Goal: Find specific page/section

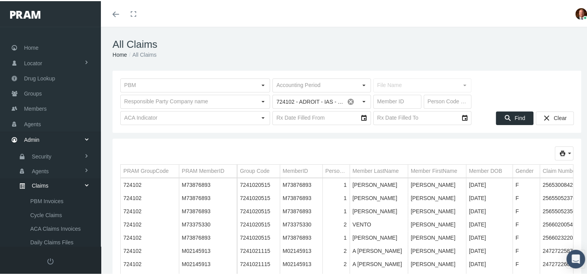
scroll to position [96, 0]
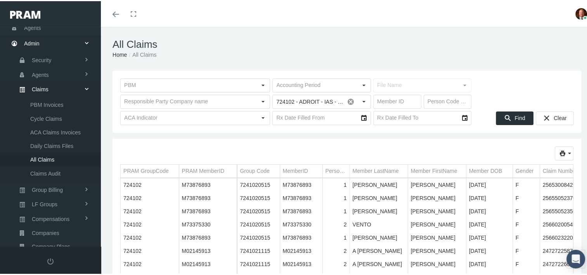
click at [178, 6] on div "Toggle menubar Toggle fullscreen Profile Logout" at bounding box center [347, 13] width 480 height 26
click at [301, 100] on input "724102 - ADROIT - IAS - ACCESS RX BW1" at bounding box center [308, 100] width 71 height 13
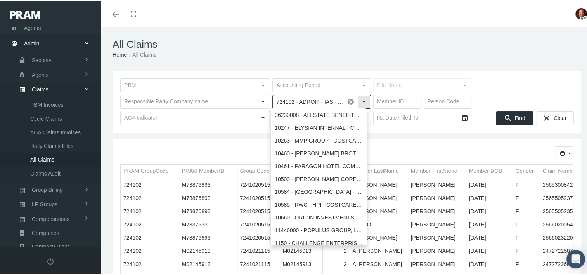
click at [348, 101] on span at bounding box center [350, 100] width 13 height 13
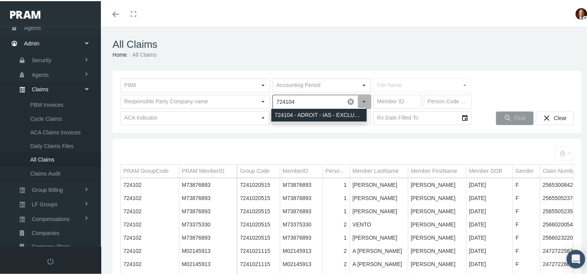
click at [322, 114] on div "724104 - ADROIT - IAS - EXCLUSIVERX LTD" at bounding box center [318, 113] width 95 height 13
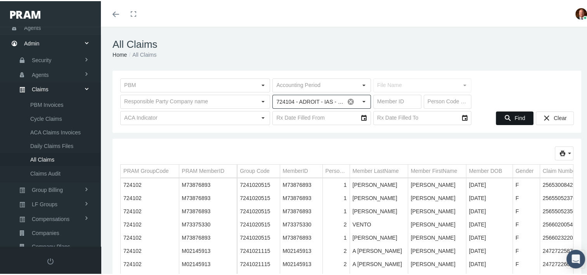
type input "724104 - ADROIT - IAS - EXCLUSIVERX LTD"
click at [504, 118] on icon "Find" at bounding box center [507, 116] width 7 height 7
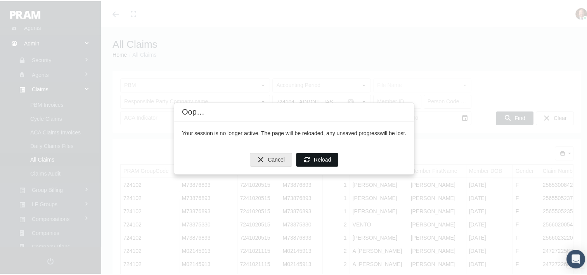
click at [321, 157] on span "Reload" at bounding box center [322, 158] width 17 height 6
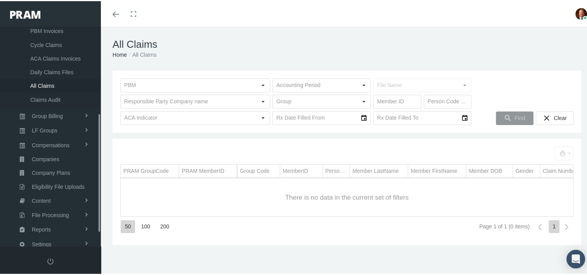
scroll to position [185, 0]
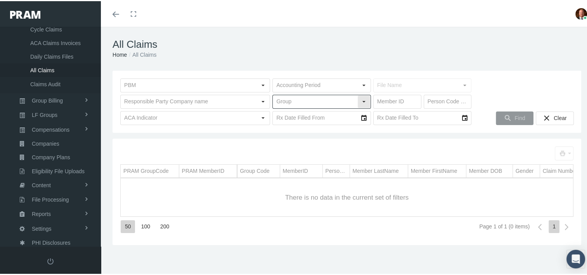
click at [303, 100] on input "text" at bounding box center [315, 100] width 85 height 13
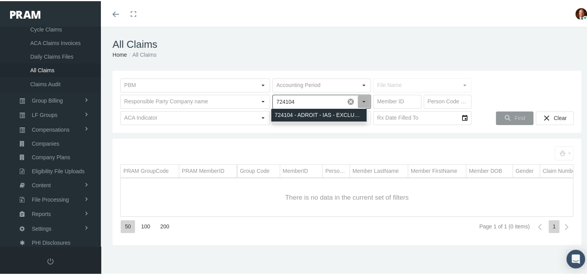
click at [307, 112] on div "724104 - ADROIT - IAS - EXCLUSIVERX LTD" at bounding box center [318, 113] width 95 height 13
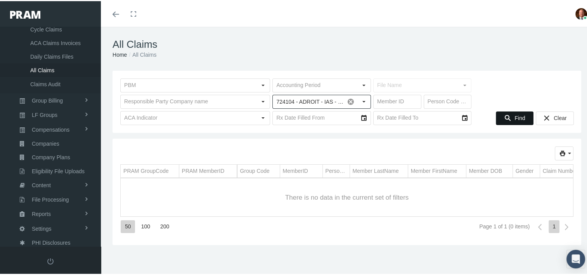
type input "724104 - ADROIT - IAS - EXCLUSIVERX LTD"
click at [504, 114] on icon "Find" at bounding box center [507, 116] width 7 height 7
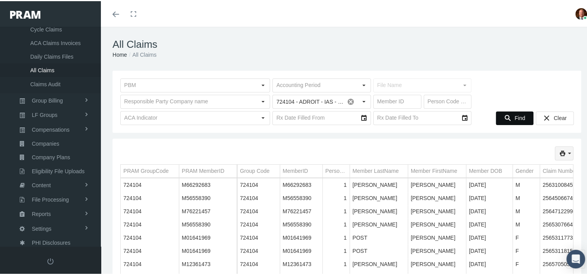
click at [566, 150] on icon "print" at bounding box center [569, 152] width 7 height 7
click at [525, 177] on div "Full Format" at bounding box center [536, 178] width 61 height 13
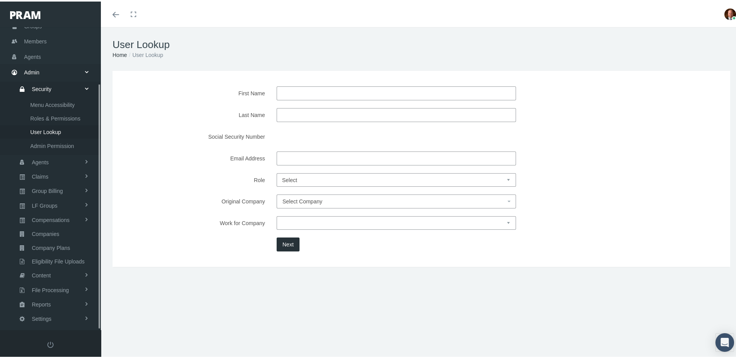
scroll to position [69, 0]
